Goal: Task Accomplishment & Management: Complete application form

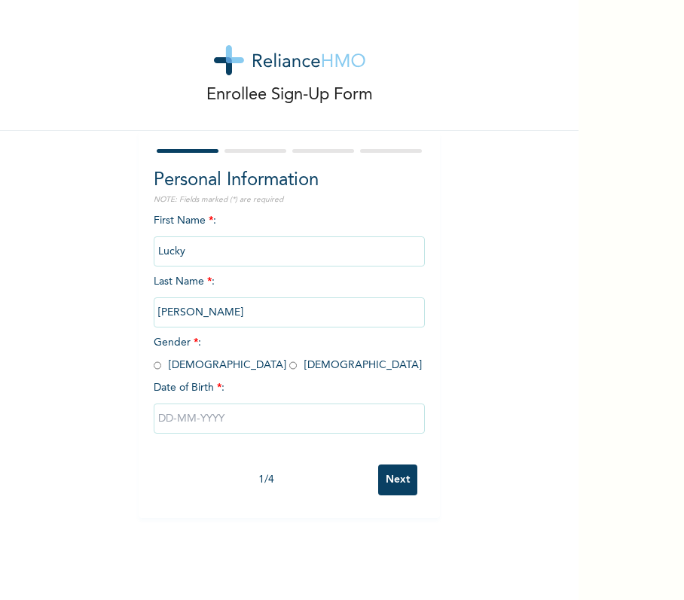
click at [154, 368] on input "radio" at bounding box center [158, 365] width 8 height 14
radio input "true"
click at [175, 419] on input "text" at bounding box center [289, 419] width 271 height 30
select select "7"
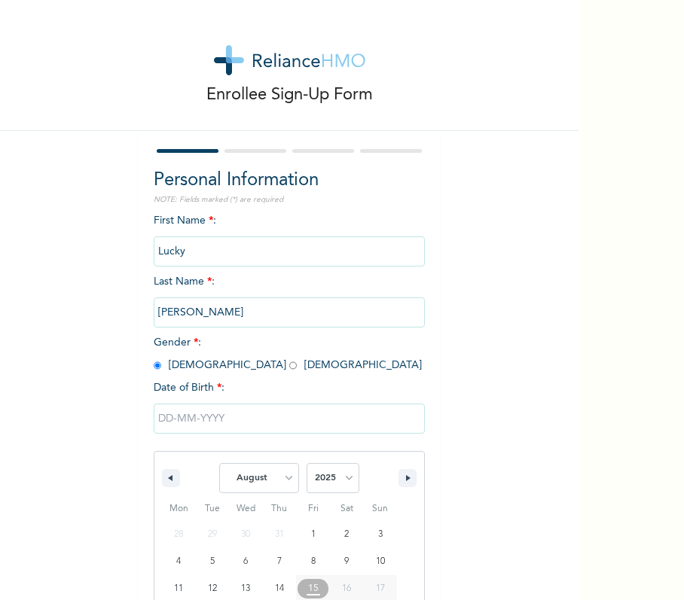
scroll to position [88, 0]
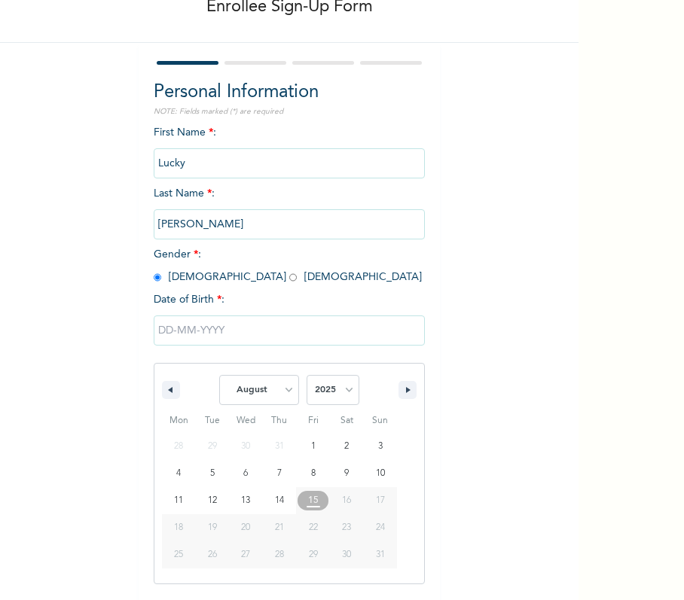
drag, startPoint x: 407, startPoint y: 389, endPoint x: 352, endPoint y: 404, distance: 56.1
click at [367, 404] on div "January February March April May June July August September October November [D…" at bounding box center [289, 386] width 270 height 45
click at [318, 401] on select "2025 2024 2023 2022 2021 2020 2019 2018 2017 2016 2015 2014 2013 2012 2011 2010…" at bounding box center [332, 390] width 53 height 30
click at [353, 368] on span "January February March April May June July August September October November [D…" at bounding box center [288, 389] width 203 height 45
click at [331, 396] on select "2025 2024 2023 2022 2021 2020 2019 2018 2017 2016 2015 2014 2013 2012 2011 2010…" at bounding box center [332, 390] width 53 height 30
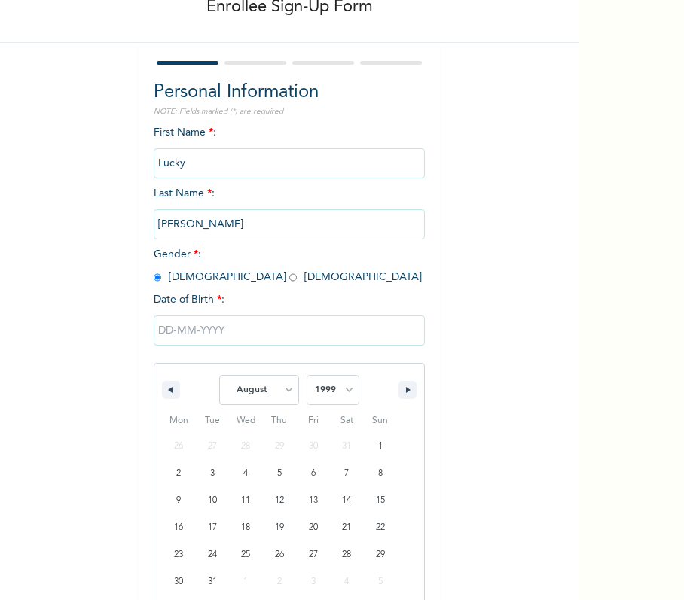
select select "1978"
click at [306, 375] on select "2025 2024 2023 2022 2021 2020 2019 2018 2017 2016 2015 2014 2013 2012 2011 2010…" at bounding box center [332, 390] width 53 height 30
click at [239, 386] on select "January February March April May June July August September October November De…" at bounding box center [259, 390] width 80 height 30
select select "4"
click at [219, 375] on select "January February March April May June July August September October November De…" at bounding box center [259, 390] width 80 height 30
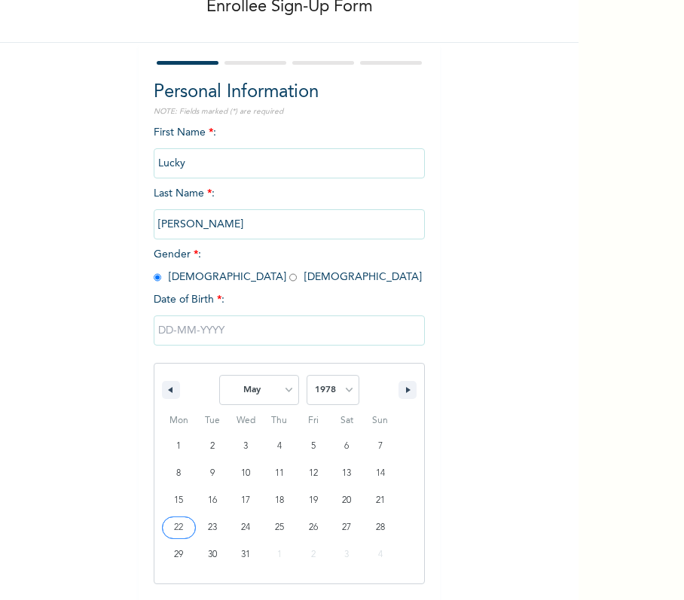
type input "05/22/1978"
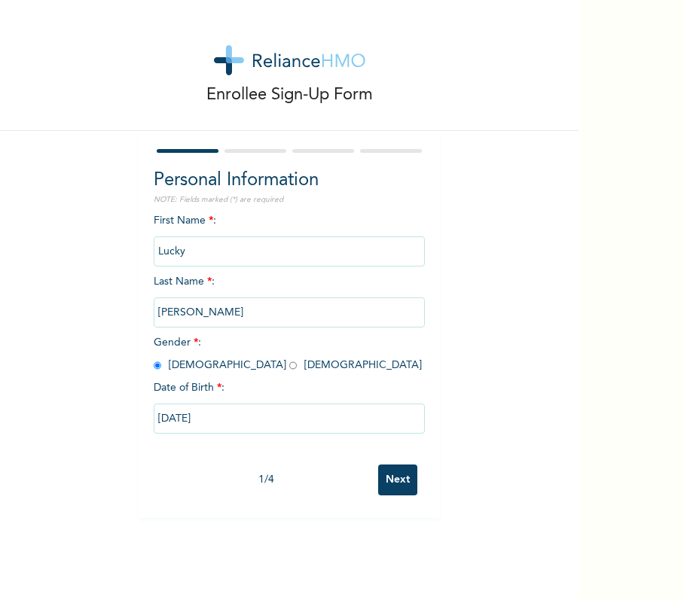
scroll to position [0, 0]
click at [401, 482] on input "Next" at bounding box center [397, 479] width 39 height 31
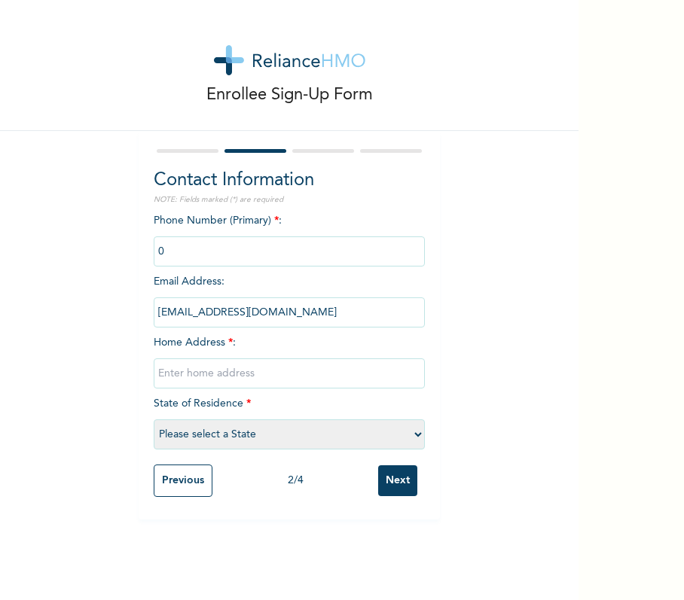
click at [178, 371] on input "text" at bounding box center [289, 373] width 271 height 30
click at [203, 360] on input "text" at bounding box center [289, 373] width 271 height 30
click at [273, 382] on input "Manfold rukpokwu" at bounding box center [289, 373] width 271 height 30
type input "Manfold rukpokwu Portharcourt"
click at [278, 437] on select "Please select a State [PERSON_NAME] (FCT) [PERSON_NAME] Ibom [GEOGRAPHIC_DATA] …" at bounding box center [289, 434] width 271 height 30
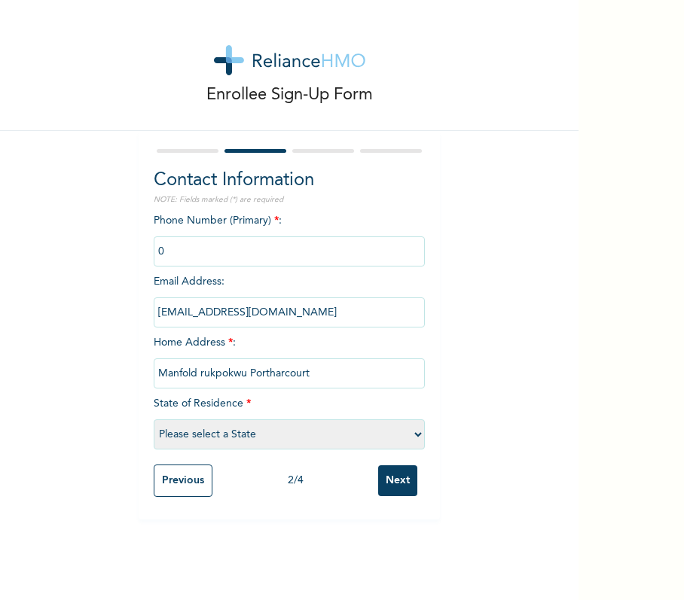
select select "33"
click at [154, 419] on select "Please select a State [PERSON_NAME] (FCT) [PERSON_NAME] Ibom [GEOGRAPHIC_DATA] …" at bounding box center [289, 434] width 271 height 30
click at [387, 474] on input "Next" at bounding box center [397, 480] width 39 height 31
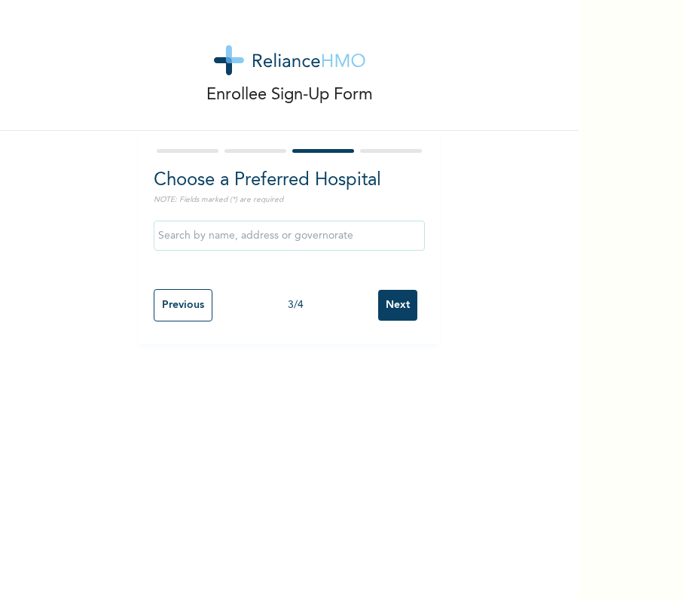
click at [396, 305] on input "Next" at bounding box center [397, 305] width 39 height 31
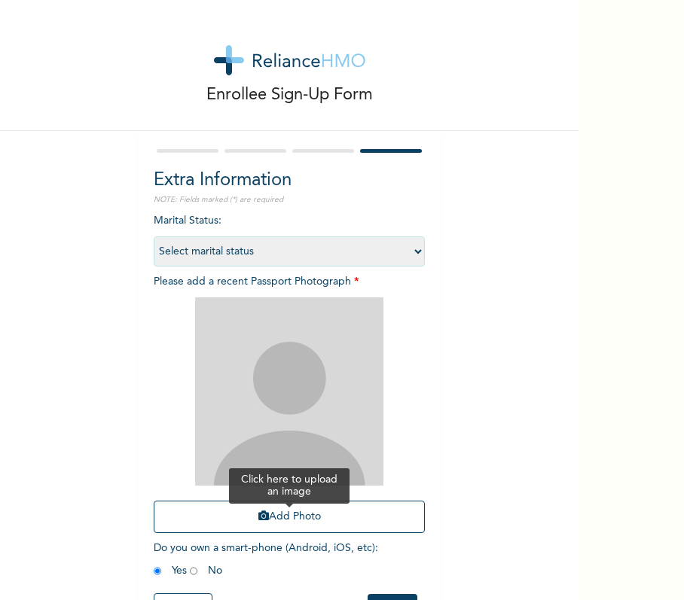
click at [294, 524] on button "Add Photo" at bounding box center [289, 517] width 271 height 32
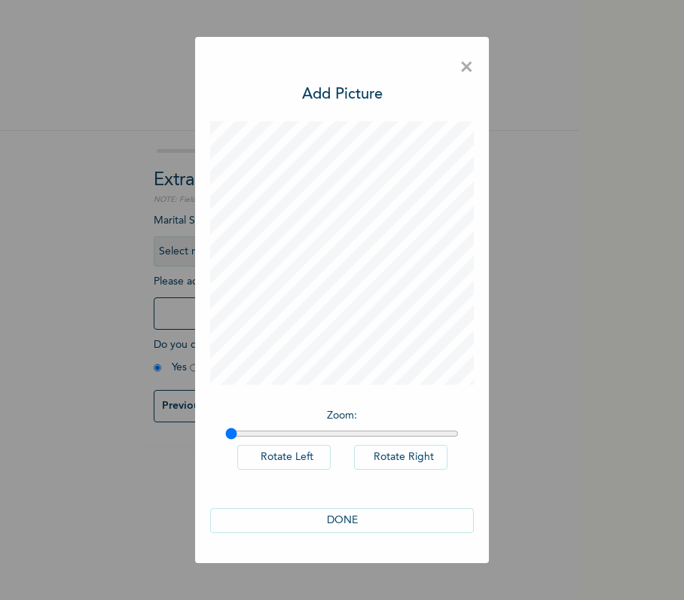
click at [468, 67] on span "×" at bounding box center [466, 68] width 14 height 32
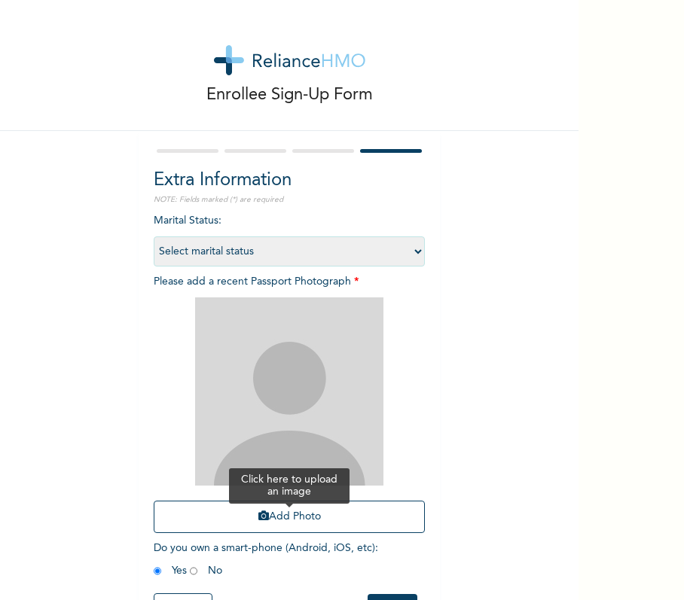
click at [292, 516] on button "Add Photo" at bounding box center [289, 517] width 271 height 32
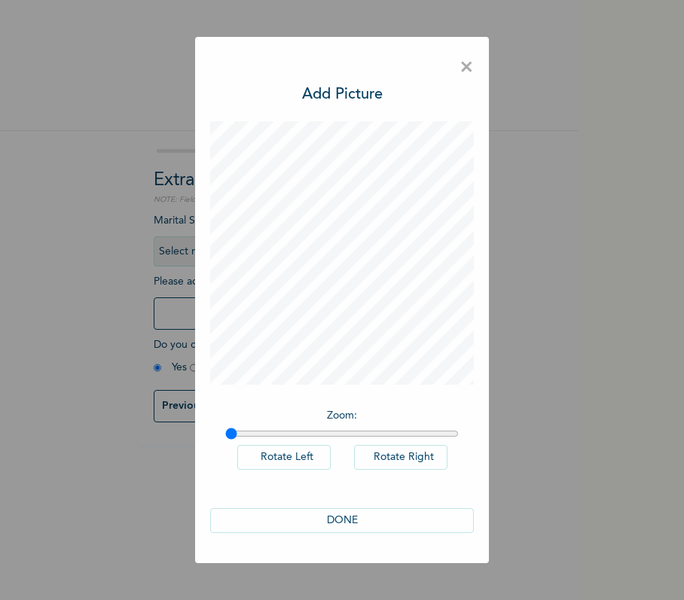
click at [362, 528] on button "DONE" at bounding box center [341, 520] width 263 height 25
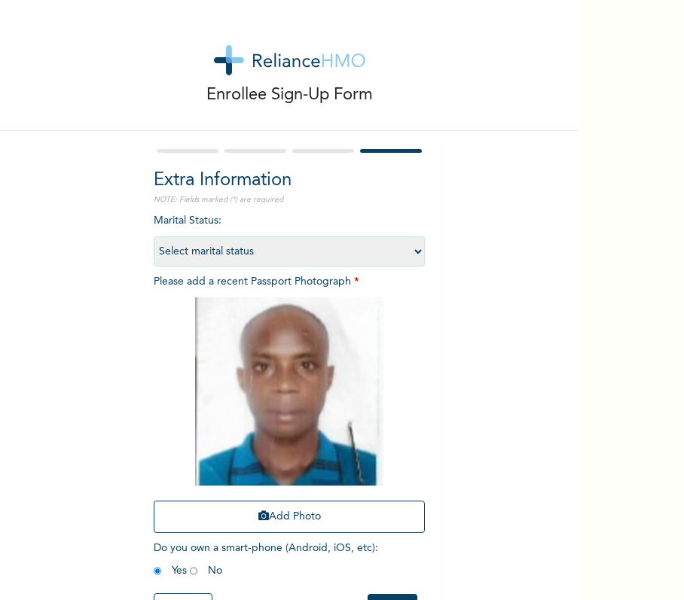
scroll to position [64, 0]
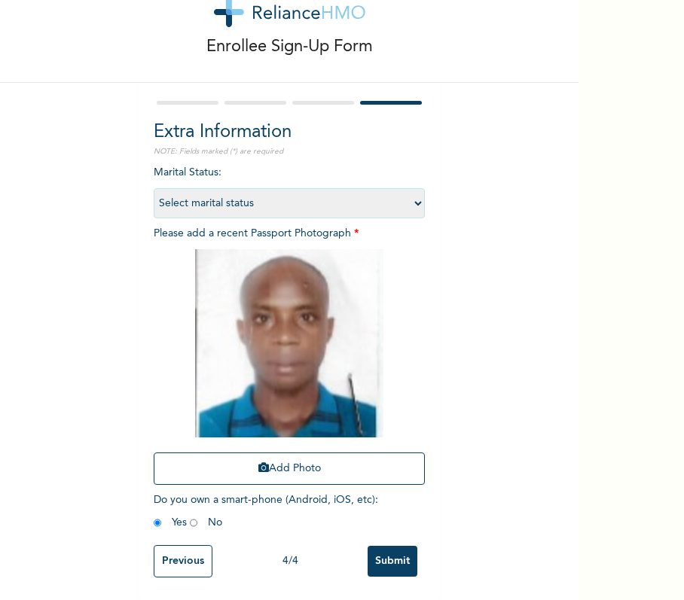
click at [391, 546] on input "Submit" at bounding box center [392, 561] width 50 height 31
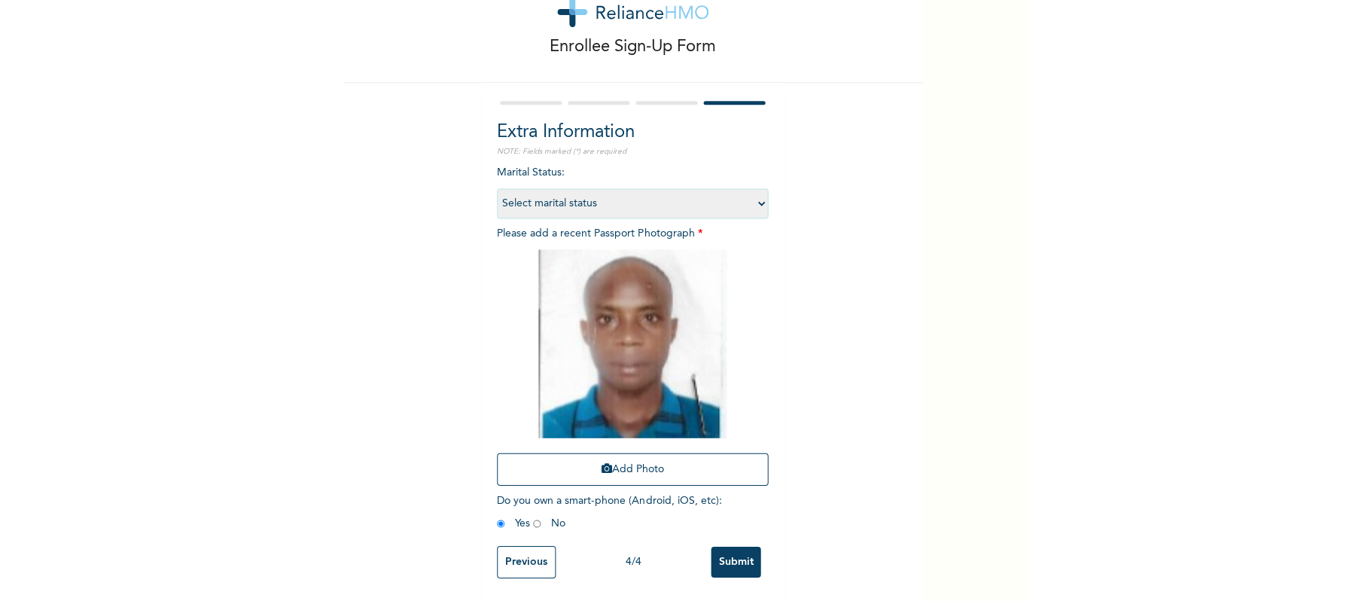
scroll to position [0, 0]
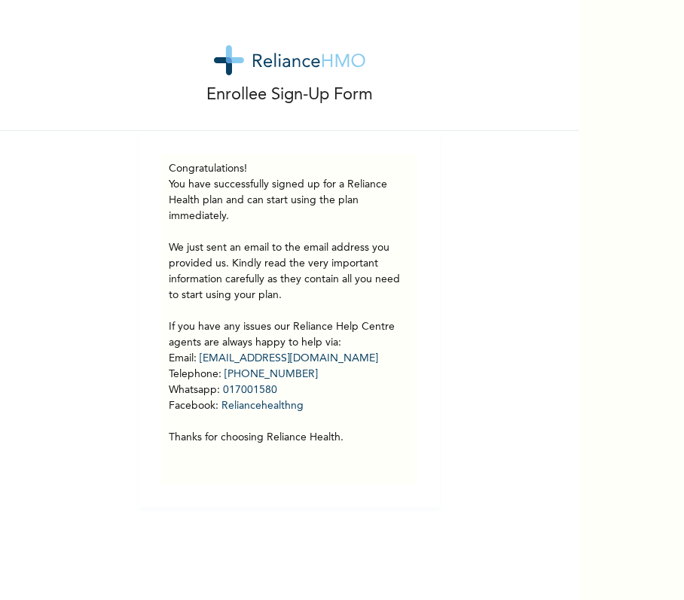
click at [423, 37] on div "Enrollee Sign-Up Form" at bounding box center [289, 65] width 578 height 131
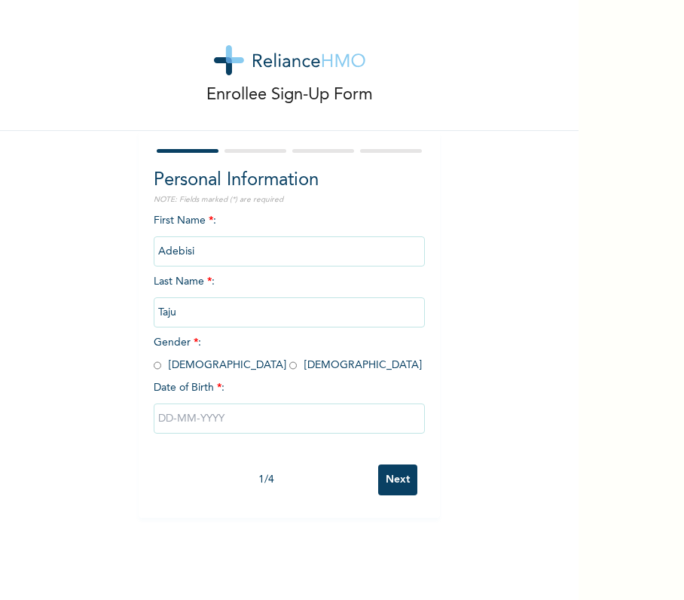
click at [154, 365] on input "radio" at bounding box center [158, 365] width 8 height 14
radio input "true"
click at [289, 416] on input "text" at bounding box center [289, 419] width 271 height 30
select select "7"
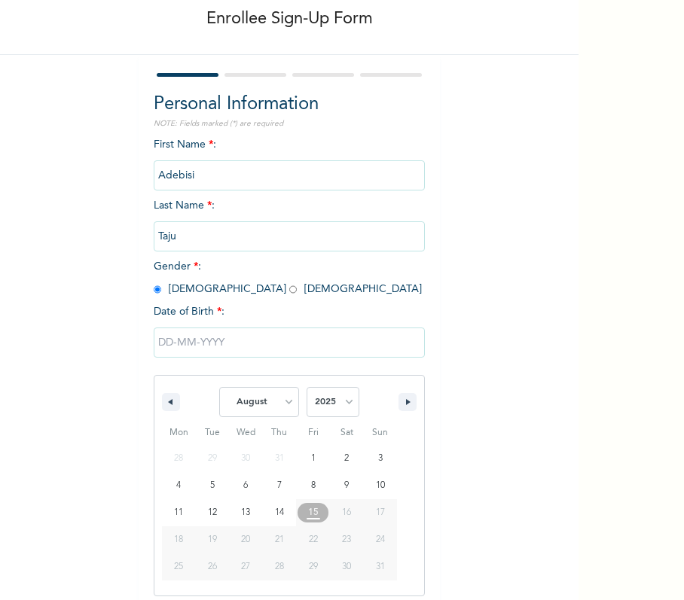
scroll to position [88, 0]
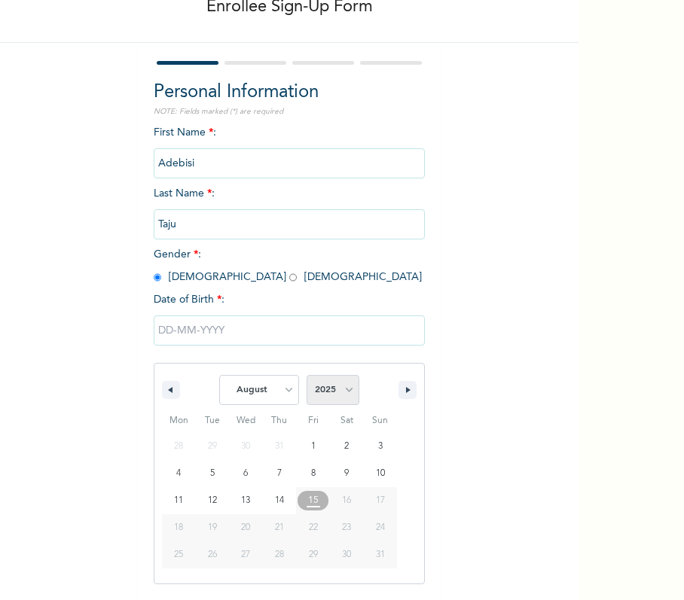
click at [316, 397] on select "2025 2024 2023 2022 2021 2020 2019 2018 2017 2016 2015 2014 2013 2012 2011 2010…" at bounding box center [332, 390] width 53 height 30
select select "1976"
click at [306, 375] on select "2025 2024 2023 2022 2021 2020 2019 2018 2017 2016 2015 2014 2013 2012 2011 2010…" at bounding box center [332, 390] width 53 height 30
click at [251, 389] on select "January February March April May June July August September October November De…" at bounding box center [259, 390] width 80 height 30
select select "3"
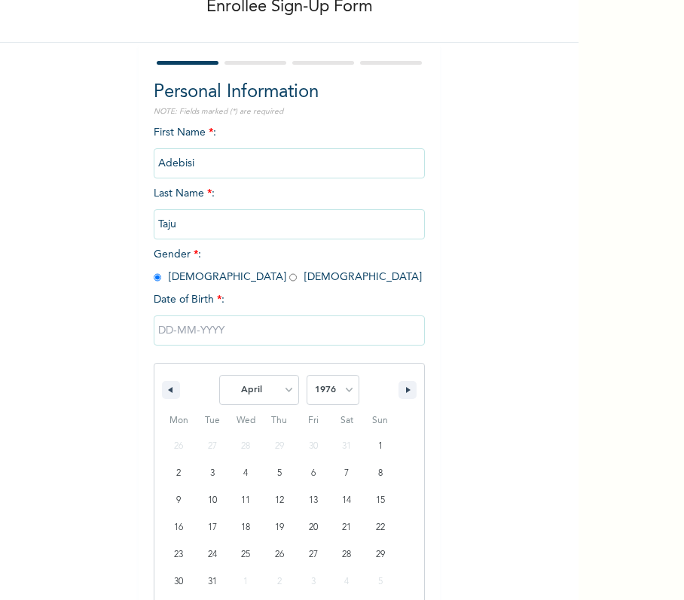
click at [219, 375] on select "January February March April May June July August September October November De…" at bounding box center [259, 390] width 80 height 30
type input "04/17/1976"
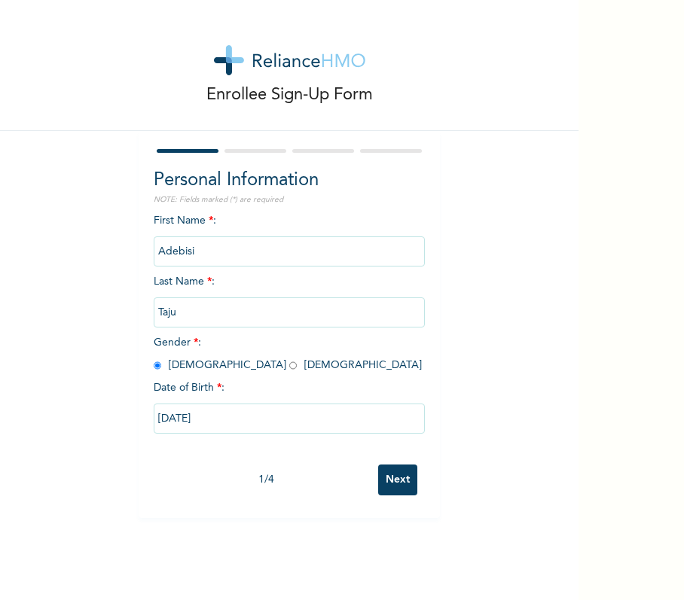
click at [378, 474] on input "Next" at bounding box center [397, 479] width 39 height 31
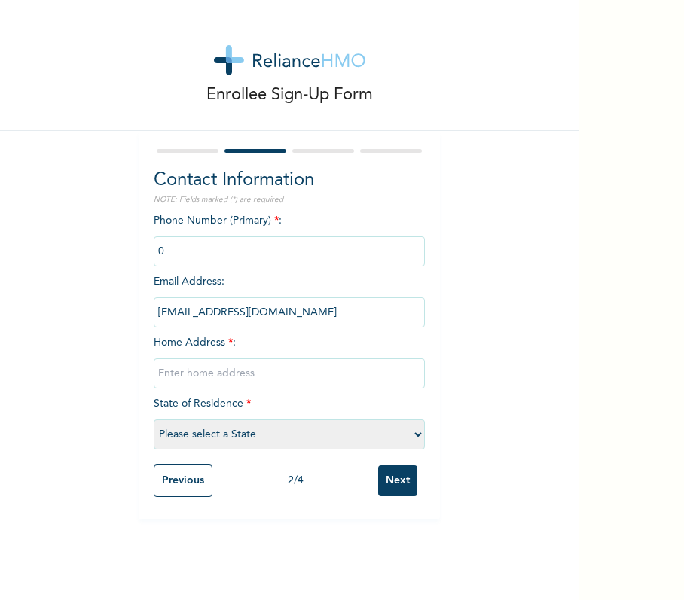
click at [211, 245] on input "phone" at bounding box center [289, 251] width 271 height 30
click at [193, 380] on input "text" at bounding box center [289, 373] width 271 height 30
click at [356, 385] on input "text" at bounding box center [289, 373] width 271 height 30
type input "No 6 inyema Street Emeka PHC Paradise Estate"
click at [345, 438] on select "Please select a State [PERSON_NAME] (FCT) [PERSON_NAME] Ibom [GEOGRAPHIC_DATA] …" at bounding box center [289, 434] width 271 height 30
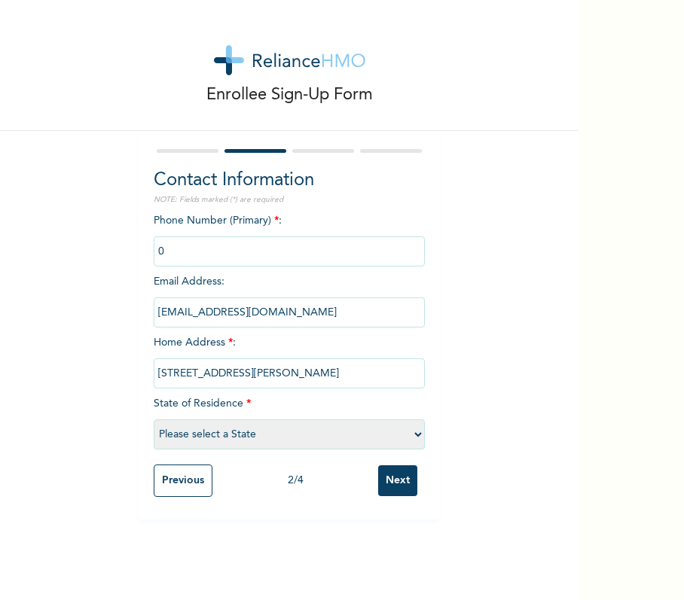
select select "33"
click at [154, 419] on select "Please select a State [PERSON_NAME] (FCT) [PERSON_NAME] Ibom [GEOGRAPHIC_DATA] …" at bounding box center [289, 434] width 271 height 30
click at [328, 407] on div "Phone Number (Primary) * : Email Address : user_taju6338@rel.hm Home Address * …" at bounding box center [289, 335] width 271 height 244
click at [387, 479] on input "Next" at bounding box center [397, 480] width 39 height 31
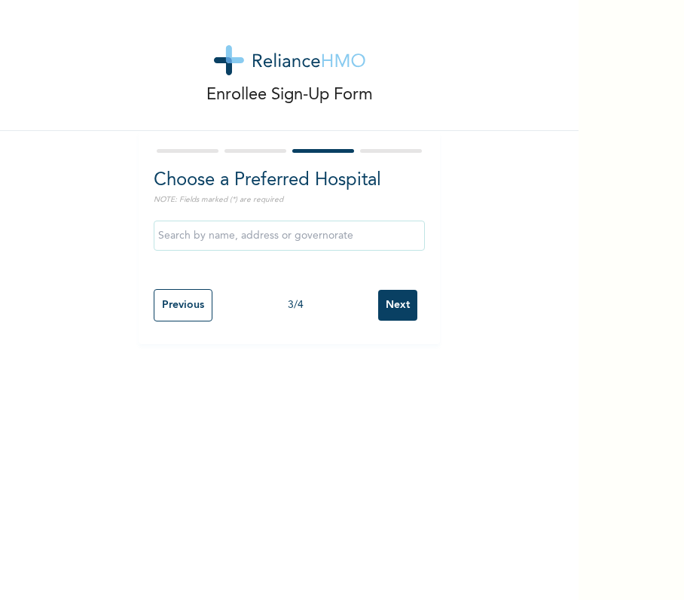
click at [384, 315] on input "Next" at bounding box center [397, 305] width 39 height 31
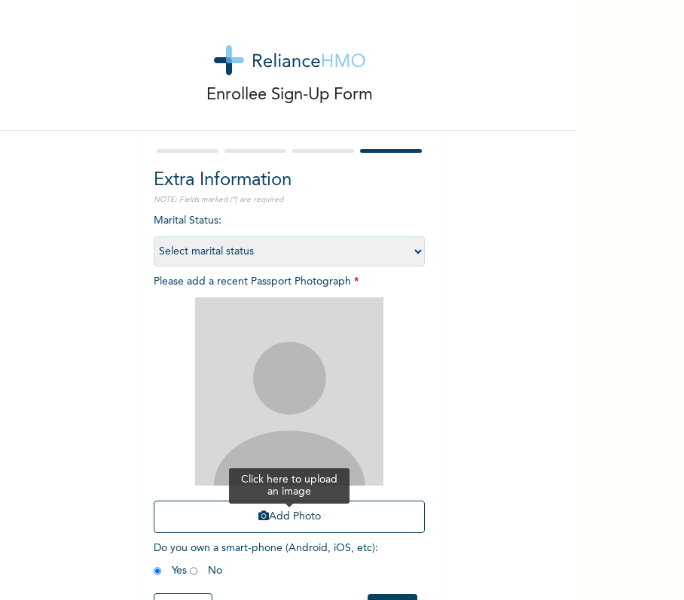
click at [303, 524] on button "Add Photo" at bounding box center [289, 517] width 271 height 32
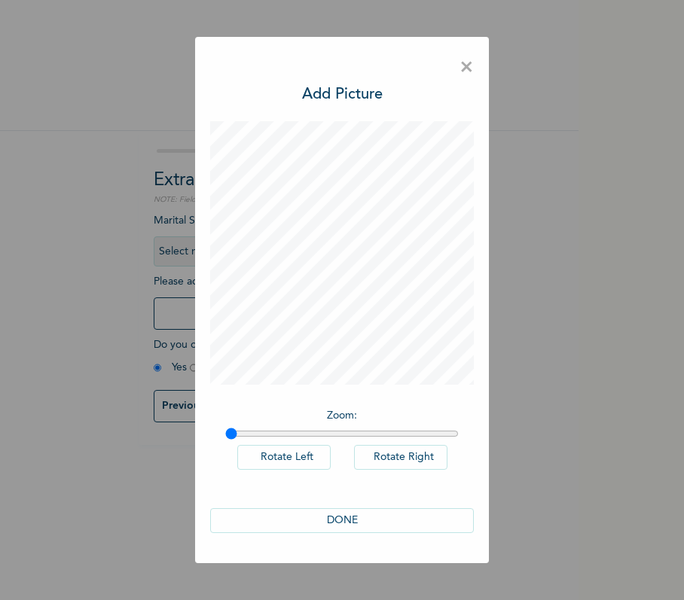
click at [405, 525] on button "DONE" at bounding box center [341, 520] width 263 height 25
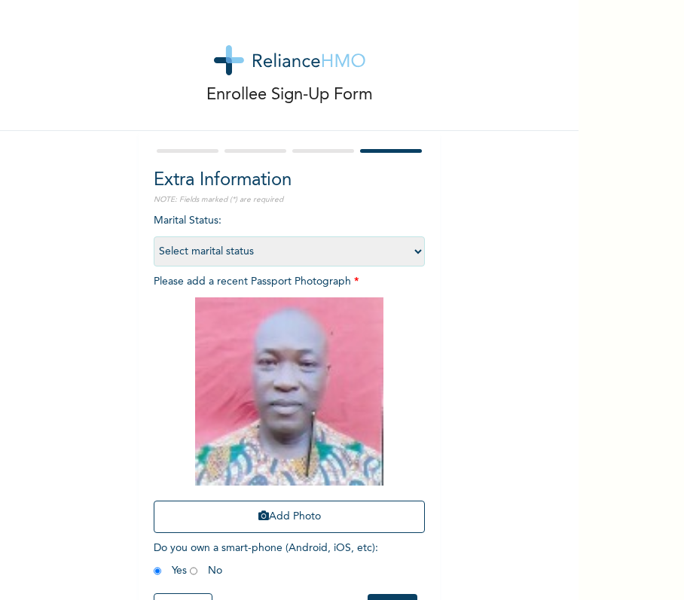
scroll to position [64, 0]
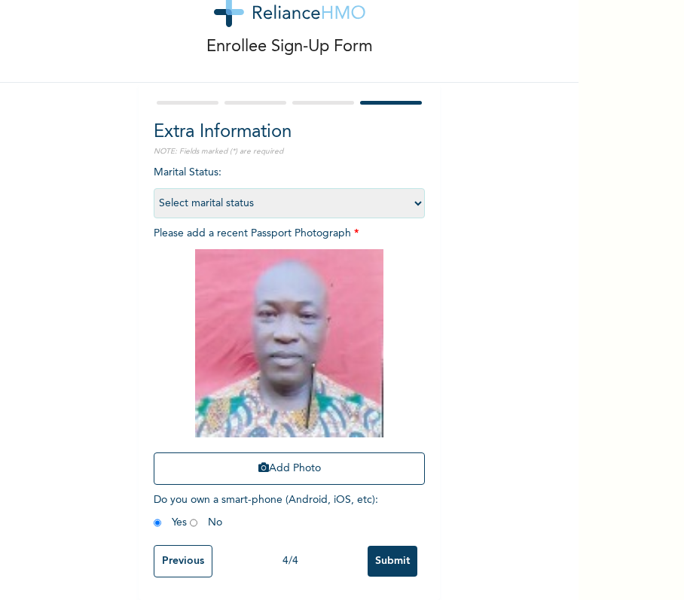
click at [369, 551] on input "Submit" at bounding box center [392, 561] width 50 height 31
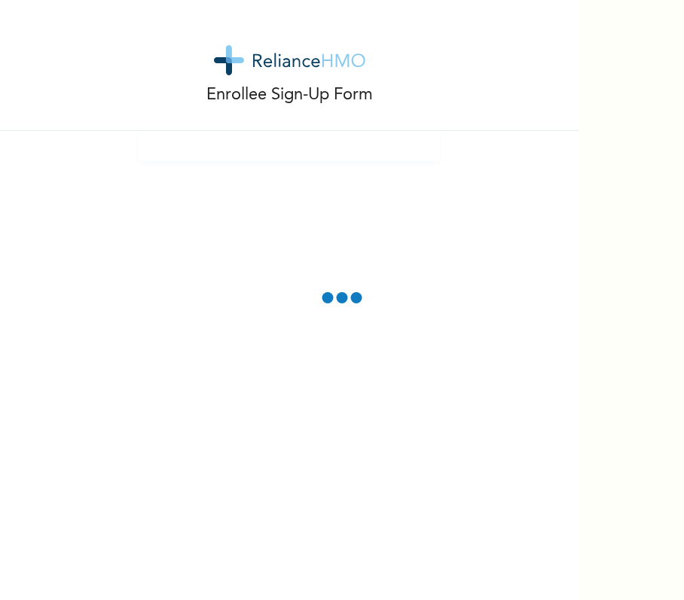
scroll to position [0, 0]
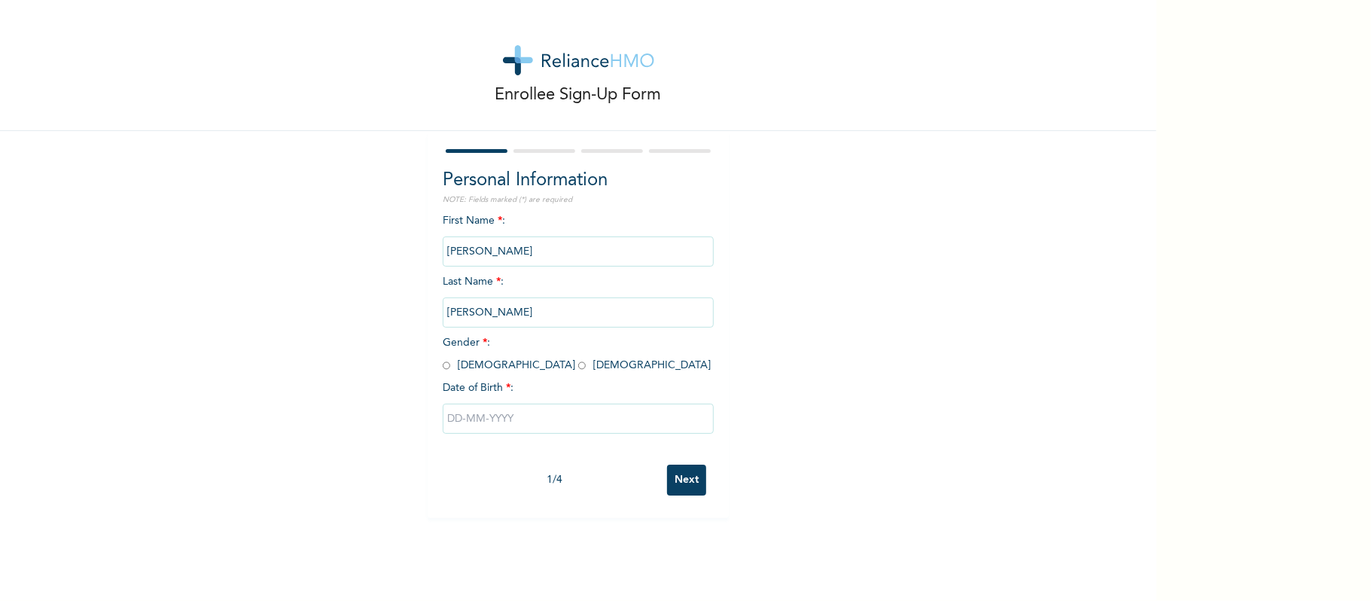
click at [443, 366] on input "radio" at bounding box center [447, 365] width 8 height 14
radio input "true"
click at [561, 435] on div at bounding box center [578, 418] width 271 height 45
click at [561, 420] on input "text" at bounding box center [578, 419] width 271 height 30
select select "7"
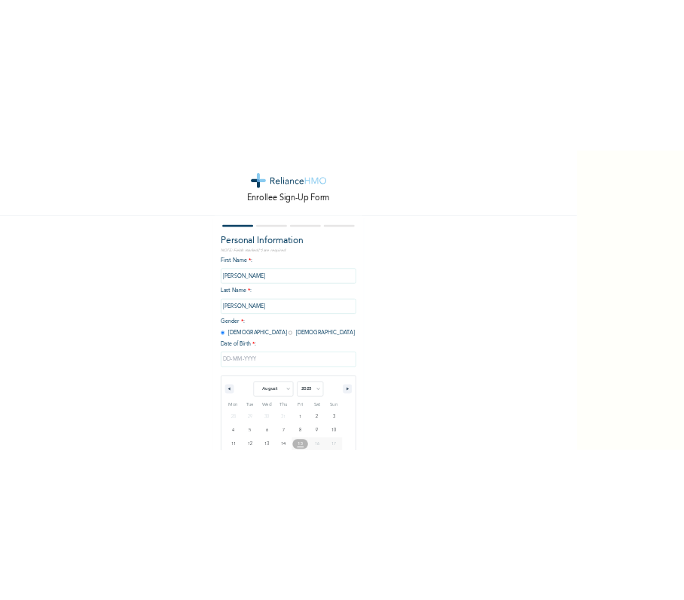
scroll to position [87, 0]
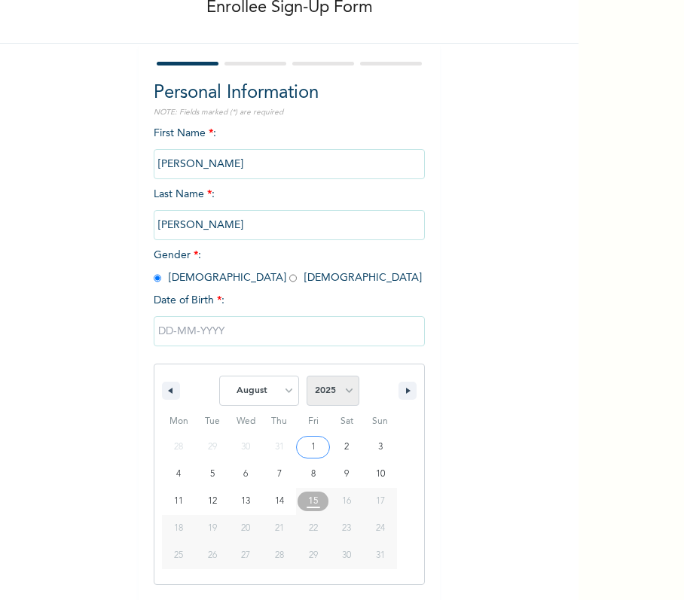
click at [330, 392] on select "2025 2024 2023 2022 2021 2020 2019 2018 2017 2016 2015 2014 2013 2012 2011 2010…" at bounding box center [332, 391] width 53 height 30
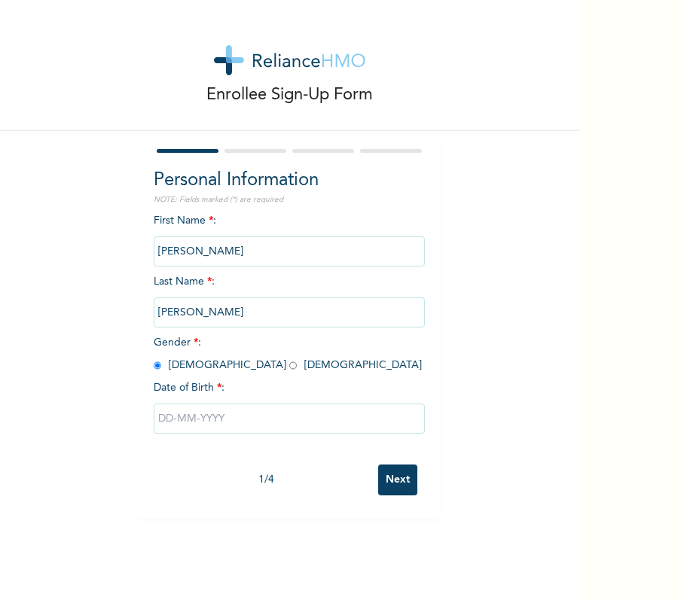
click at [357, 137] on div "Personal Information NOTE: Fields marked (*) are required First Name * : [PERSO…" at bounding box center [289, 324] width 301 height 387
click at [360, 419] on input "text" at bounding box center [289, 419] width 271 height 30
select select "7"
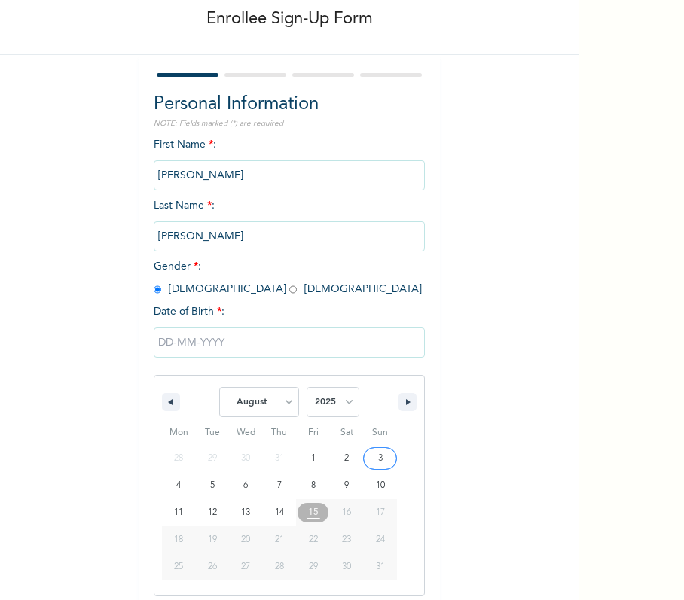
scroll to position [88, 0]
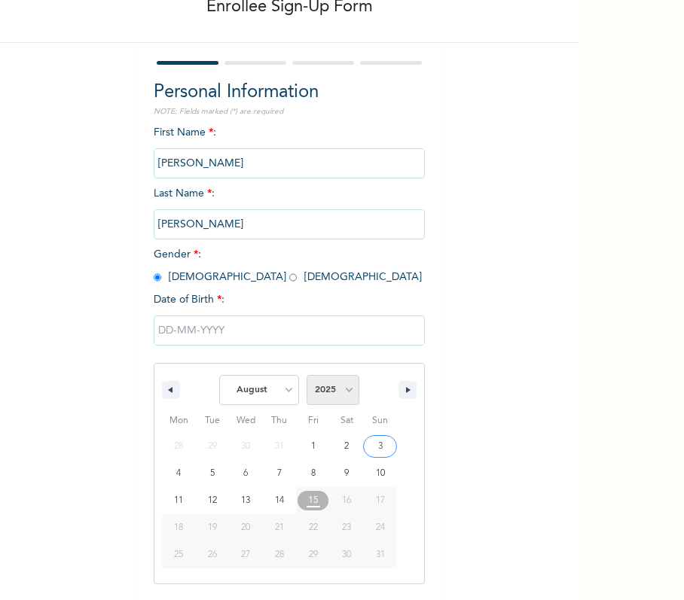
click at [348, 401] on select "2025 2024 2023 2022 2021 2020 2019 2018 2017 2016 2015 2014 2013 2012 2011 2010…" at bounding box center [332, 390] width 53 height 30
select select "1979"
click at [306, 375] on select "2025 2024 2023 2022 2021 2020 2019 2018 2017 2016 2015 2014 2013 2012 2011 2010…" at bounding box center [332, 390] width 53 height 30
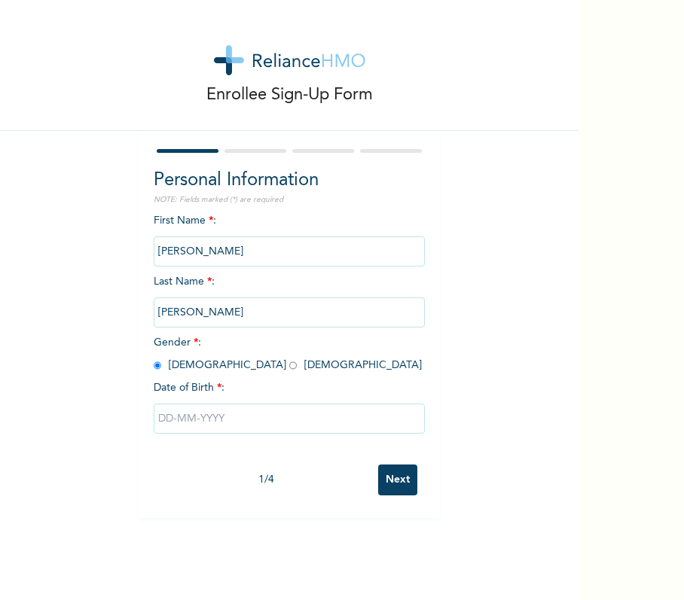
scroll to position [0, 0]
click at [251, 416] on input "text" at bounding box center [289, 419] width 271 height 30
select select "7"
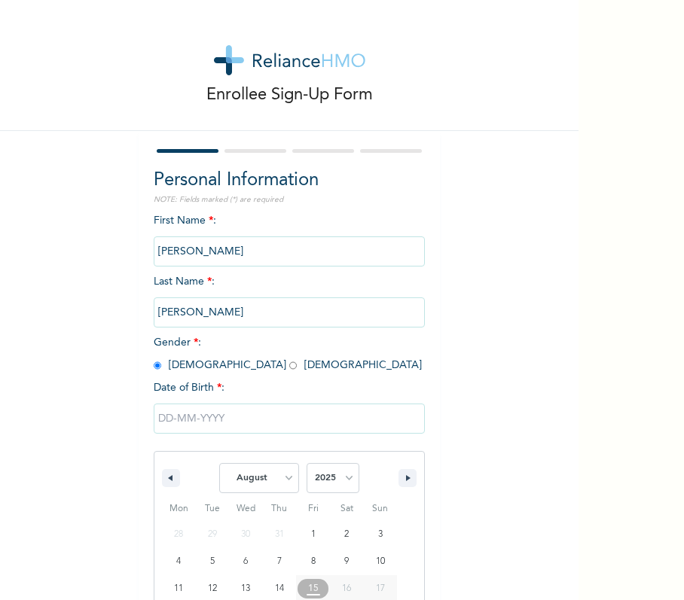
scroll to position [88, 0]
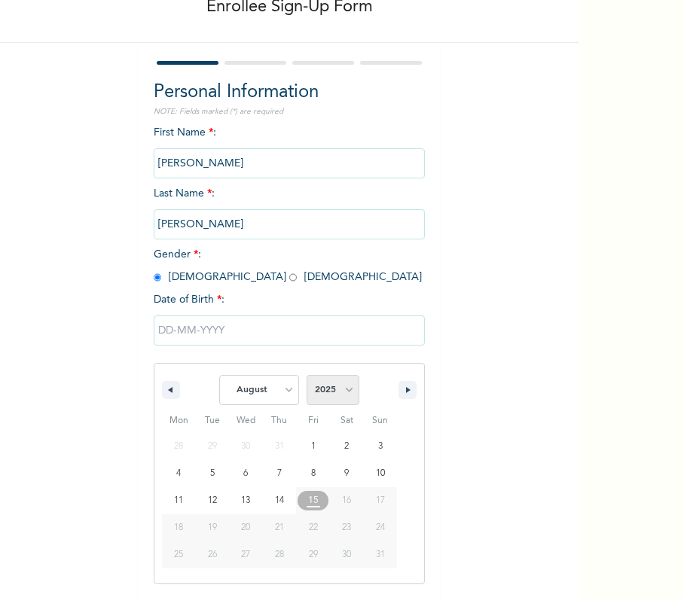
click at [331, 393] on select "2025 2024 2023 2022 2021 2020 2019 2018 2017 2016 2015 2014 2013 2012 2011 2010…" at bounding box center [332, 390] width 53 height 30
select select "1979"
click at [306, 375] on select "2025 2024 2023 2022 2021 2020 2019 2018 2017 2016 2015 2014 2013 2012 2011 2010…" at bounding box center [332, 390] width 53 height 30
click at [263, 366] on div "January February March April May June July August September October November [D…" at bounding box center [289, 386] width 270 height 45
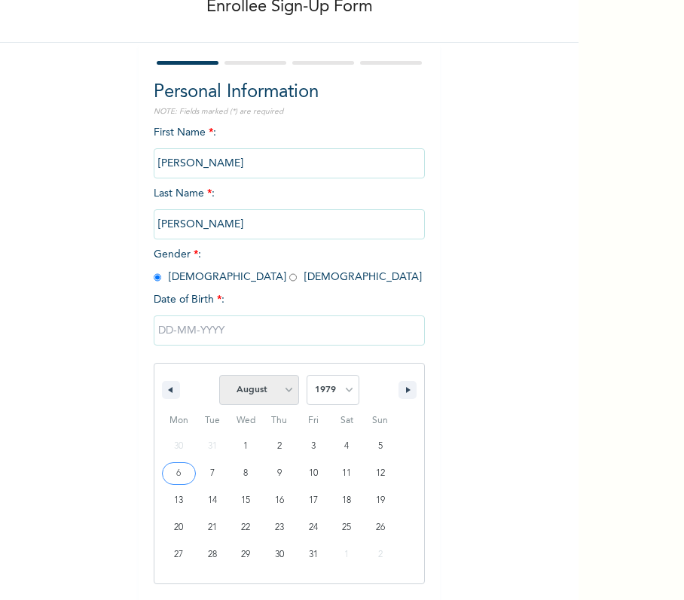
click at [248, 396] on select "January February March April May June July August September October November De…" at bounding box center [259, 390] width 80 height 30
select select "10"
click at [219, 375] on select "January February March April May June July August September October November De…" at bounding box center [259, 390] width 80 height 30
type input "[DATE]"
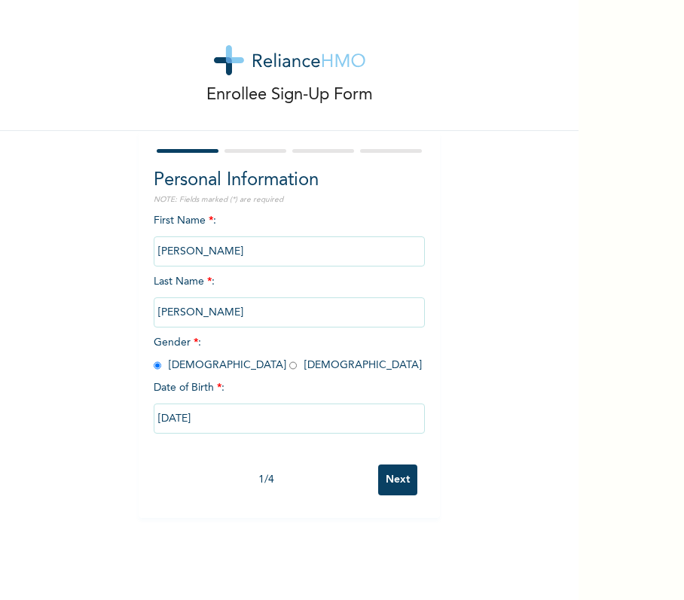
click at [392, 477] on input "Next" at bounding box center [397, 479] width 39 height 31
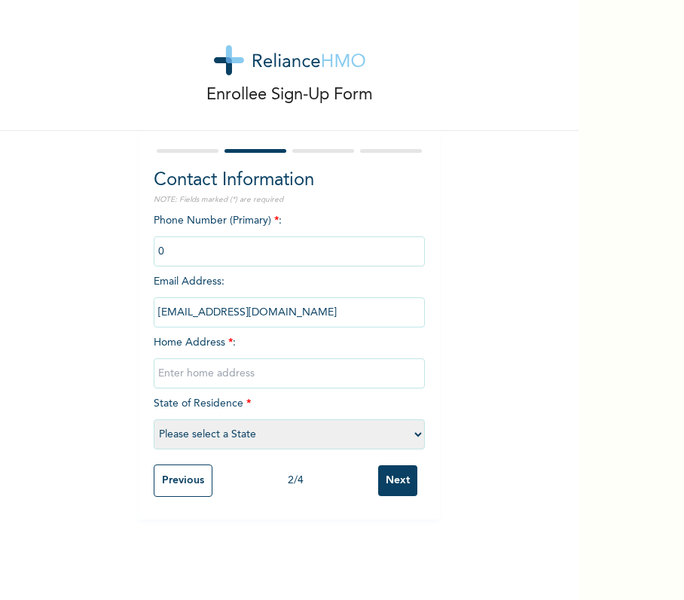
click at [380, 483] on input "Next" at bounding box center [397, 480] width 39 height 31
click at [250, 372] on input "text" at bounding box center [289, 373] width 271 height 30
click at [236, 376] on input "text" at bounding box center [289, 373] width 271 height 30
click at [154, 373] on input "[PERSON_NAME]" at bounding box center [289, 373] width 271 height 30
click at [217, 379] on input "Close 5, RumuAda [PERSON_NAME]" at bounding box center [289, 373] width 271 height 30
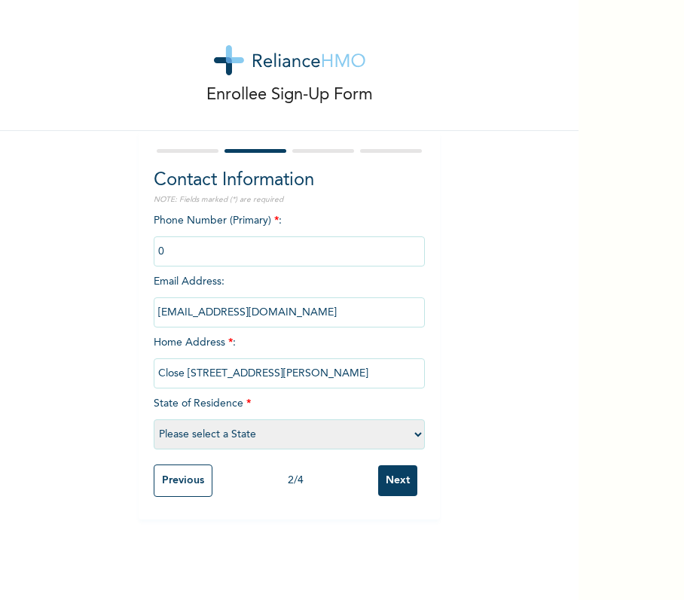
type input "Close [STREET_ADDRESS][PERSON_NAME]"
click at [297, 438] on select "Please select a State [PERSON_NAME] (FCT) [PERSON_NAME] Ibom [GEOGRAPHIC_DATA] …" at bounding box center [289, 434] width 271 height 30
select select "33"
click at [154, 419] on select "Please select a State [PERSON_NAME] (FCT) [PERSON_NAME] Ibom [GEOGRAPHIC_DATA] …" at bounding box center [289, 434] width 271 height 30
click at [246, 407] on span "*" at bounding box center [248, 403] width 5 height 11
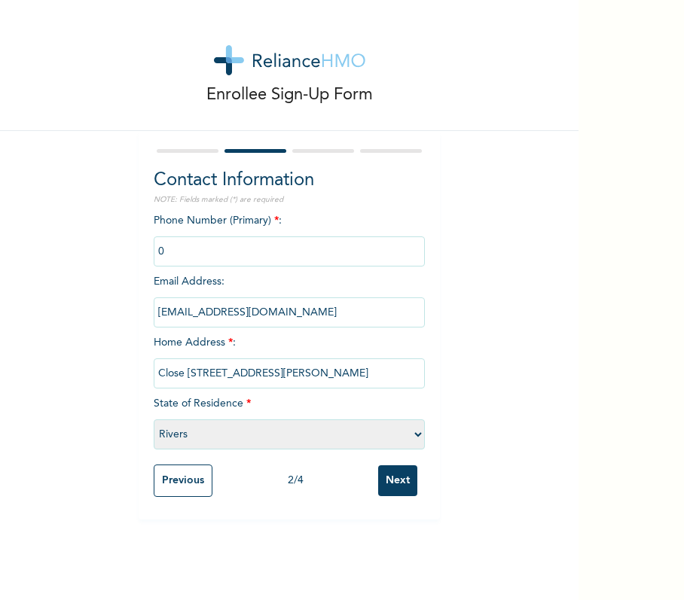
drag, startPoint x: 364, startPoint y: 474, endPoint x: 379, endPoint y: 483, distance: 17.6
click at [364, 477] on div "2 / 4" at bounding box center [295, 481] width 166 height 16
click at [380, 485] on input "Next" at bounding box center [397, 480] width 39 height 31
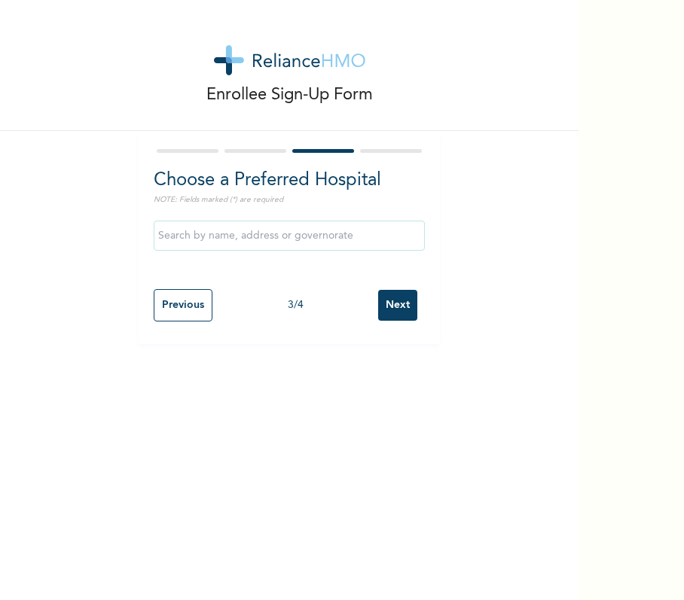
click at [388, 310] on input "Next" at bounding box center [397, 305] width 39 height 31
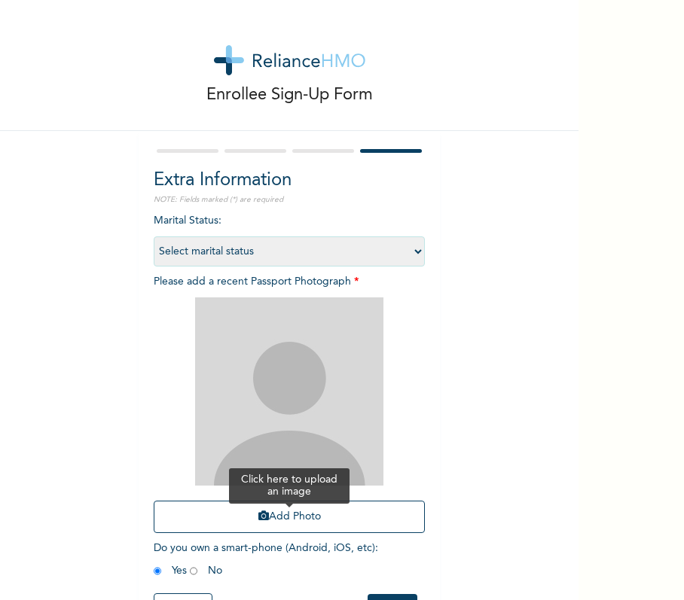
click at [339, 521] on div "Add Photo" at bounding box center [289, 415] width 271 height 251
click at [339, 521] on button "Add Photo" at bounding box center [289, 517] width 271 height 32
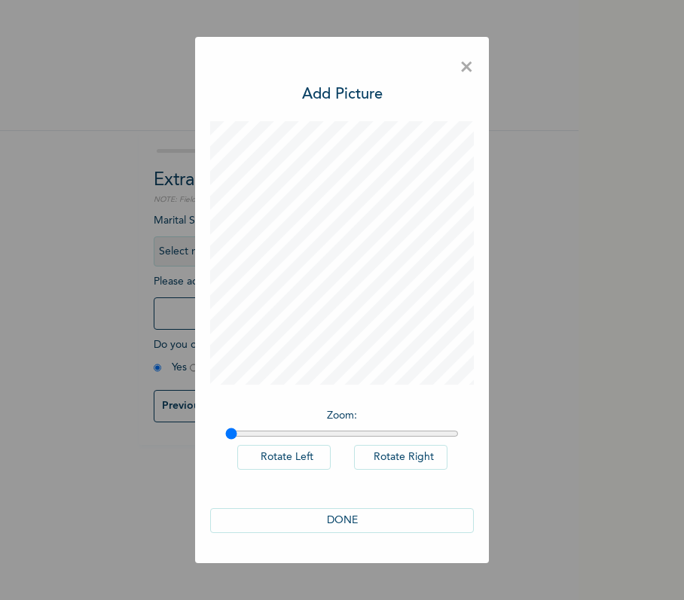
click at [335, 524] on button "DONE" at bounding box center [341, 520] width 263 height 25
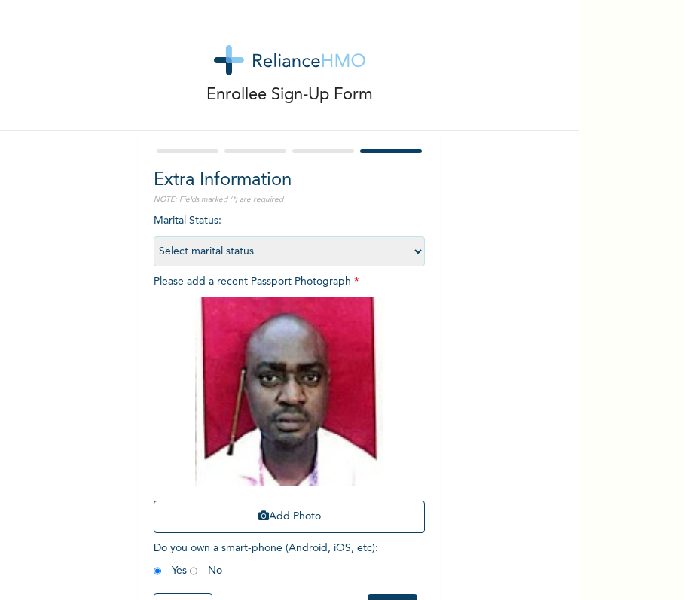
scroll to position [64, 0]
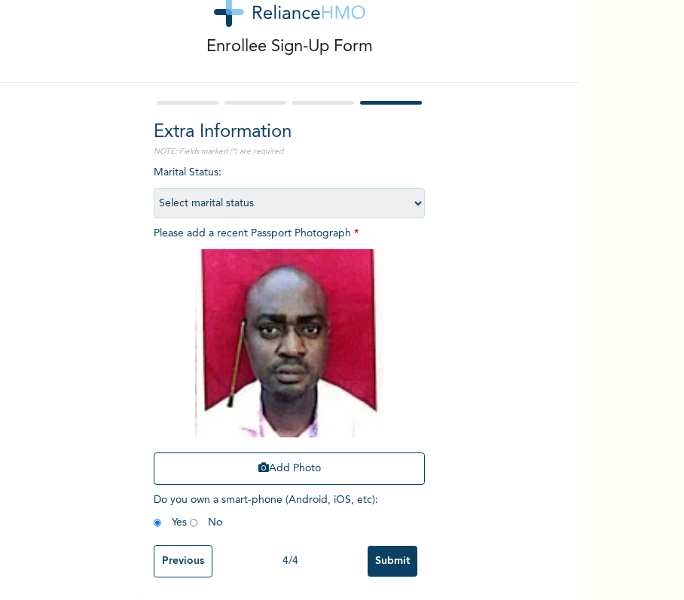
click at [387, 546] on input "Submit" at bounding box center [392, 561] width 50 height 31
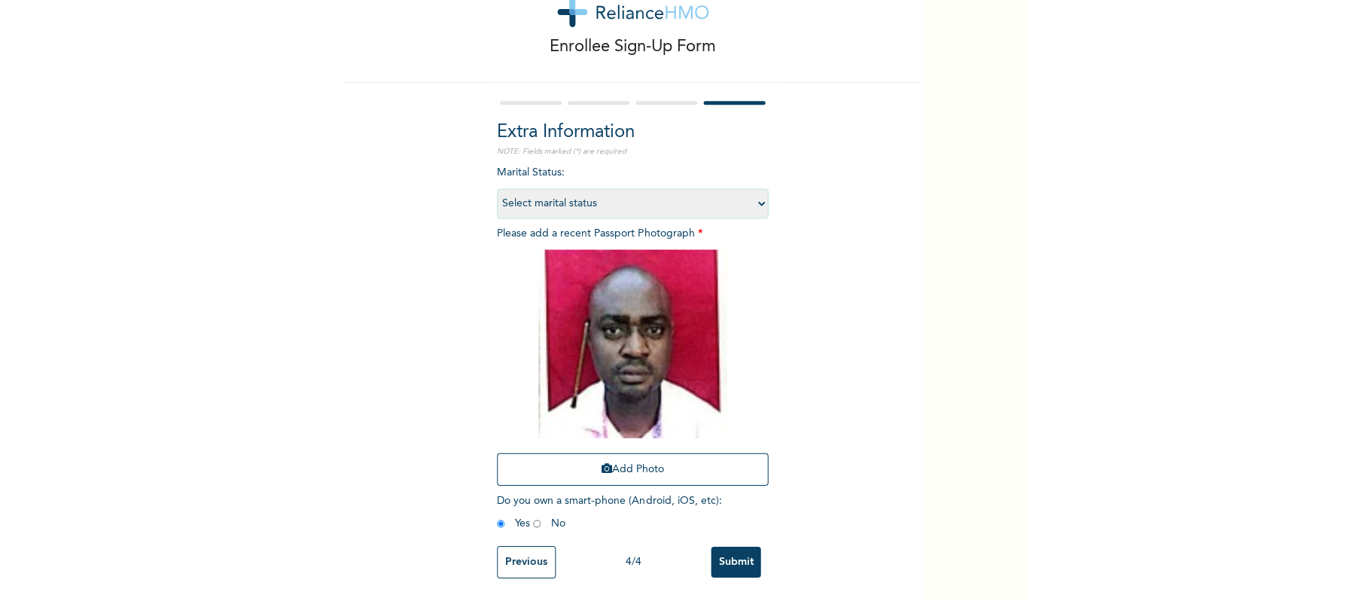
scroll to position [0, 0]
